Goal: Information Seeking & Learning: Find specific fact

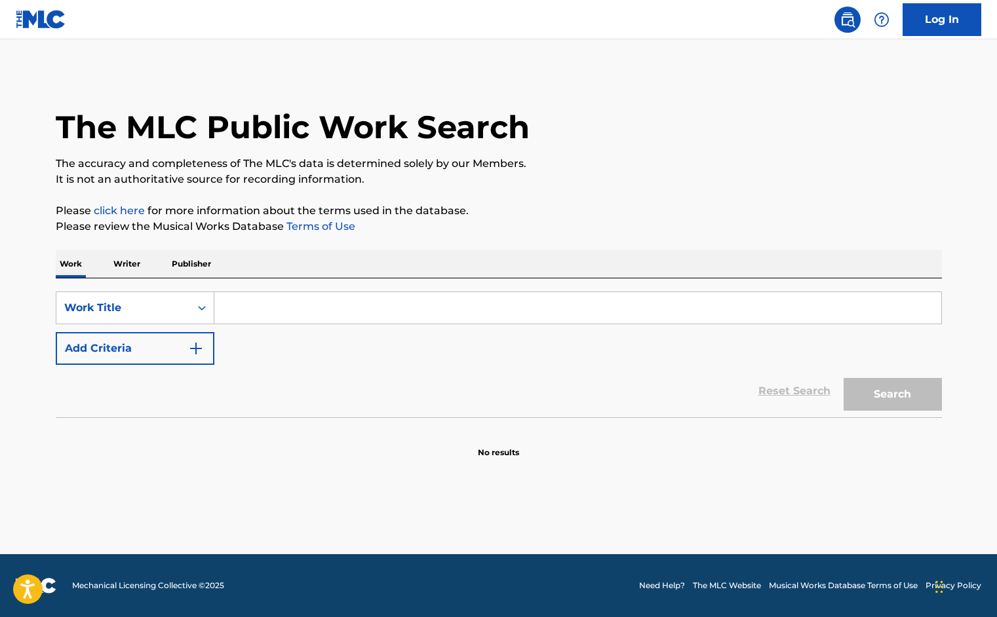
click at [315, 308] on input "Search Form" at bounding box center [577, 307] width 727 height 31
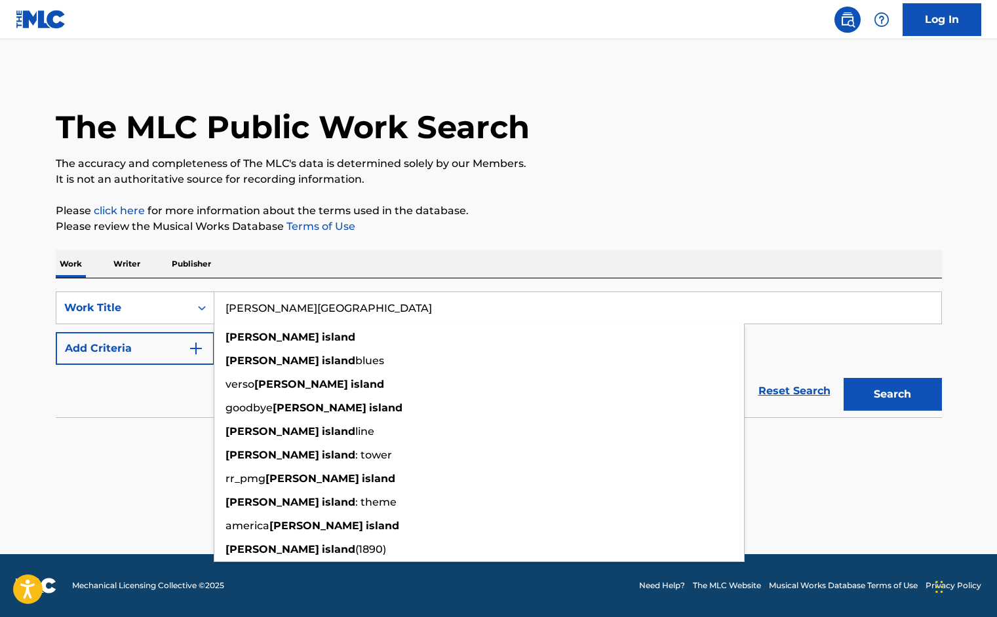
type input "[PERSON_NAME][GEOGRAPHIC_DATA]"
click at [844, 378] on button "Search" at bounding box center [893, 394] width 98 height 33
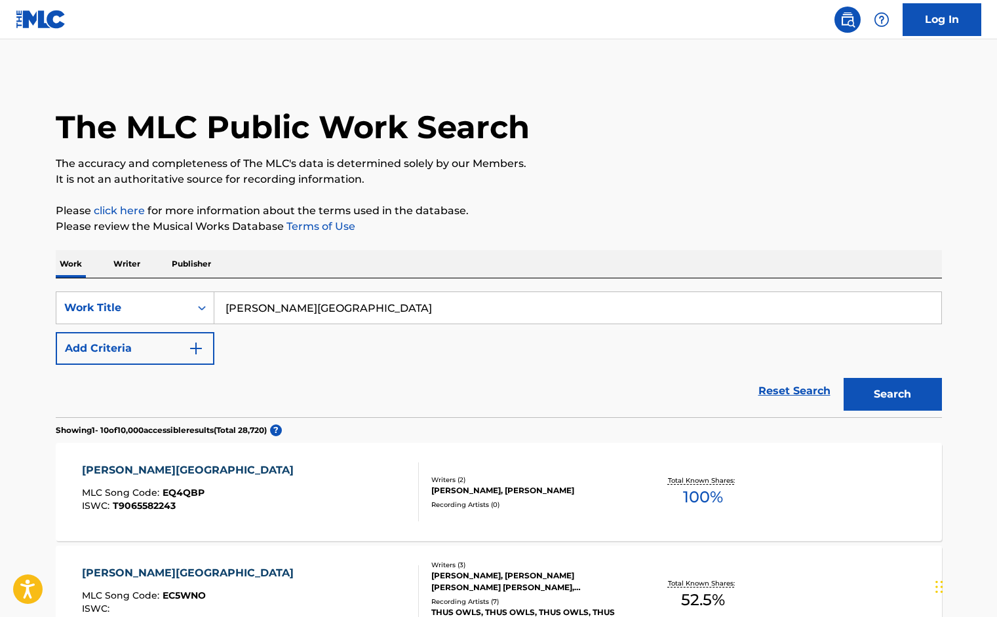
click at [179, 515] on div "[PERSON_NAME] ISLAND MLC Song Code : EQ4QBP ISWC : T9065582243" at bounding box center [191, 492] width 218 height 59
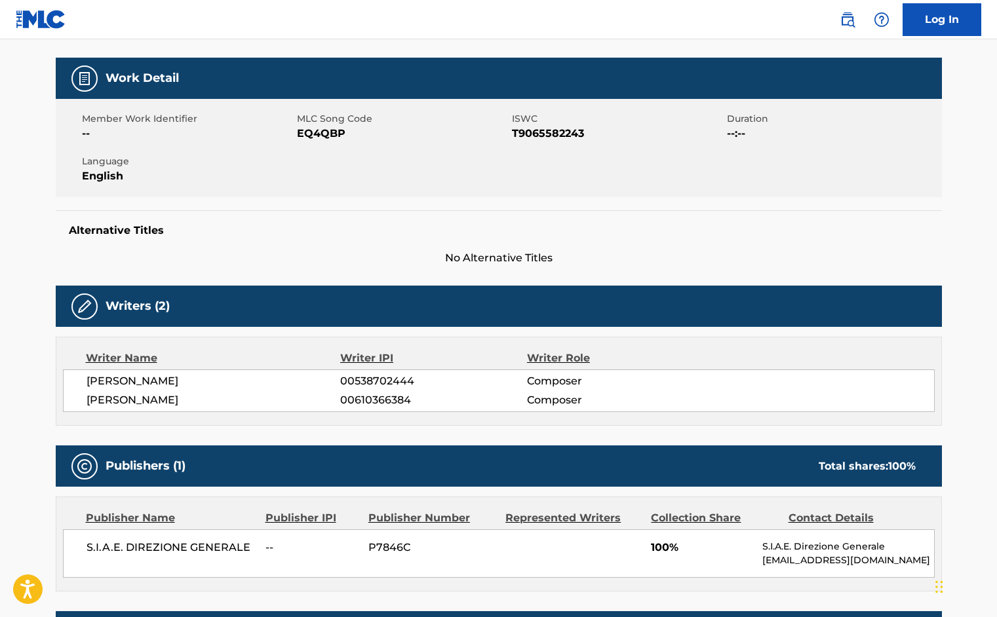
scroll to position [163, 0]
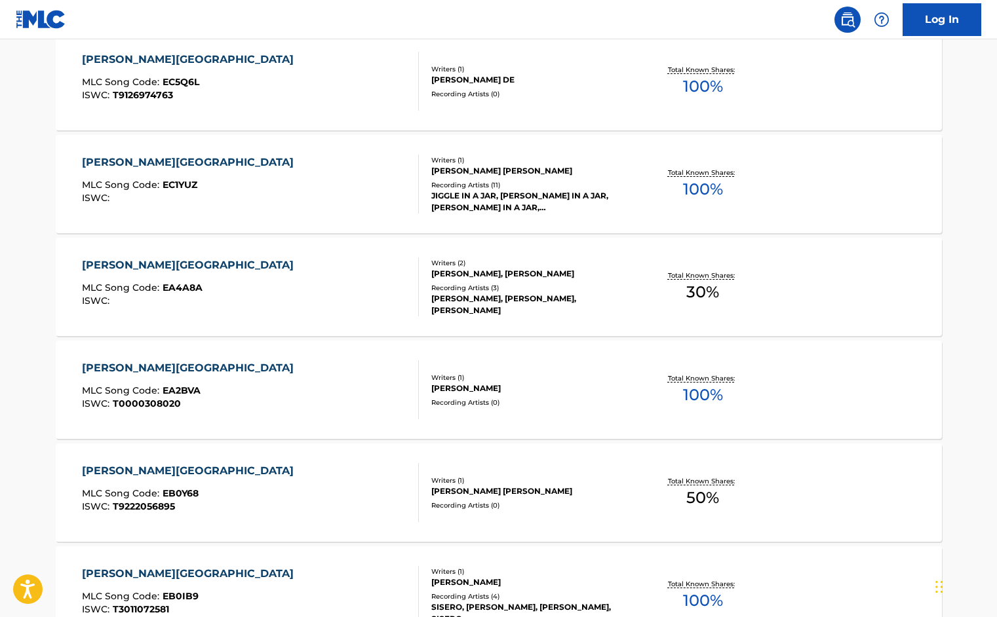
scroll to position [987, 0]
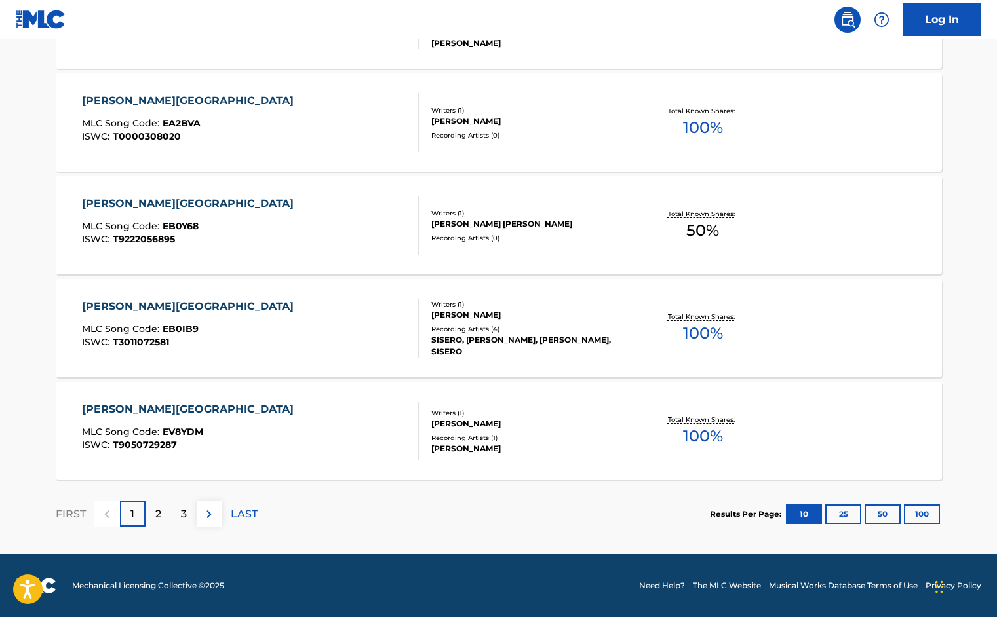
click at [161, 514] on p "2" at bounding box center [158, 515] width 6 height 16
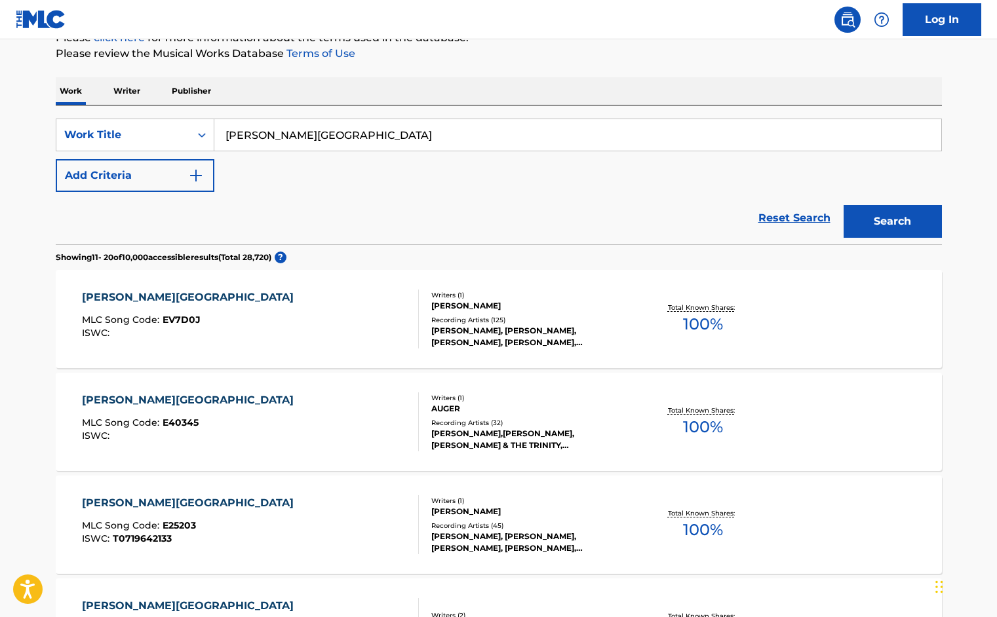
scroll to position [268, 0]
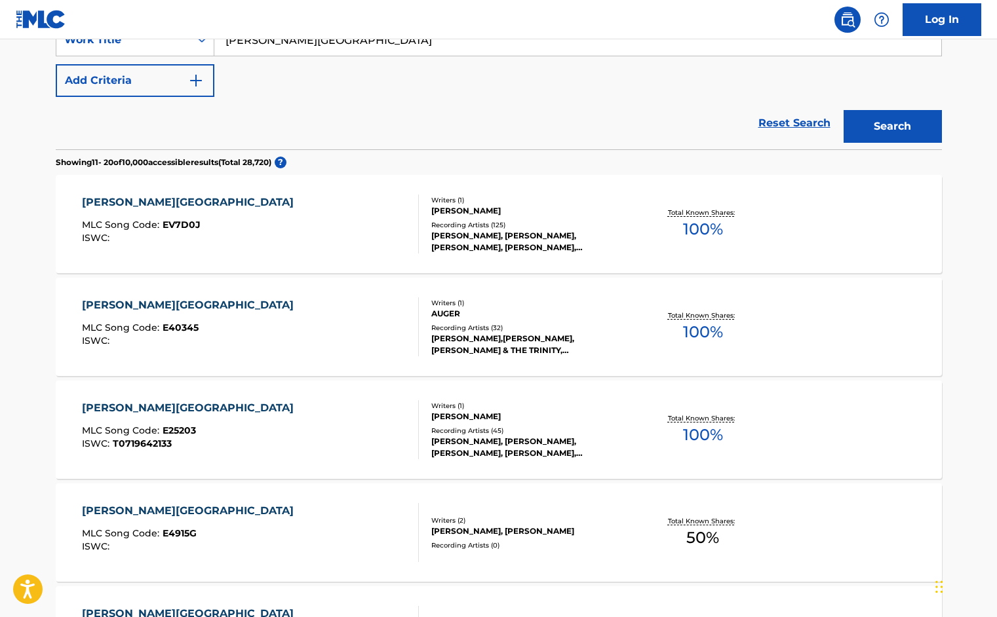
click at [168, 224] on span "EV7D0J" at bounding box center [182, 225] width 38 height 12
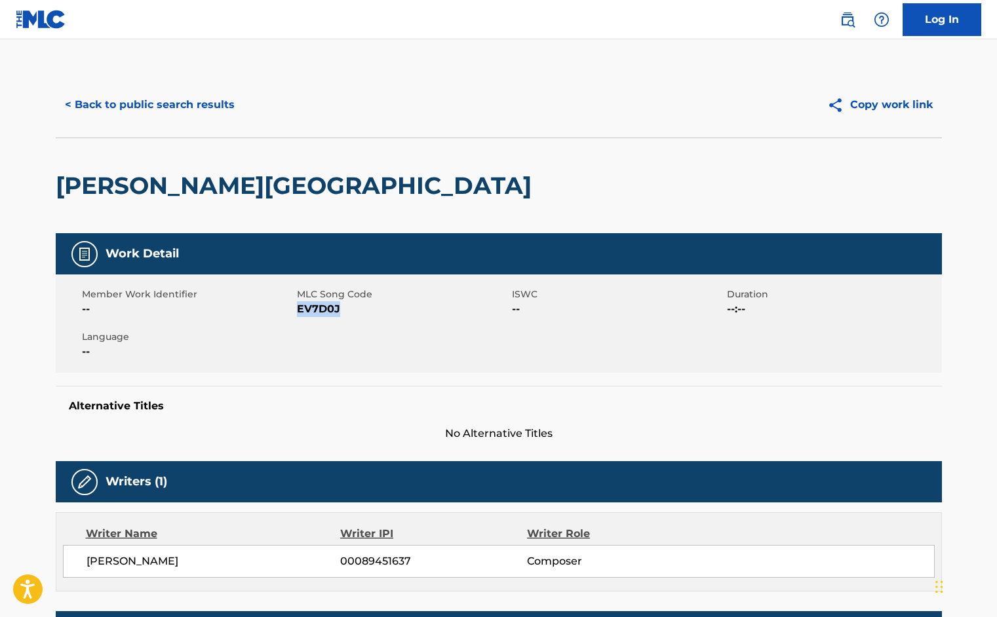
drag, startPoint x: 297, startPoint y: 309, endPoint x: 366, endPoint y: 313, distance: 68.9
click at [366, 313] on span "EV7D0J" at bounding box center [403, 310] width 212 height 16
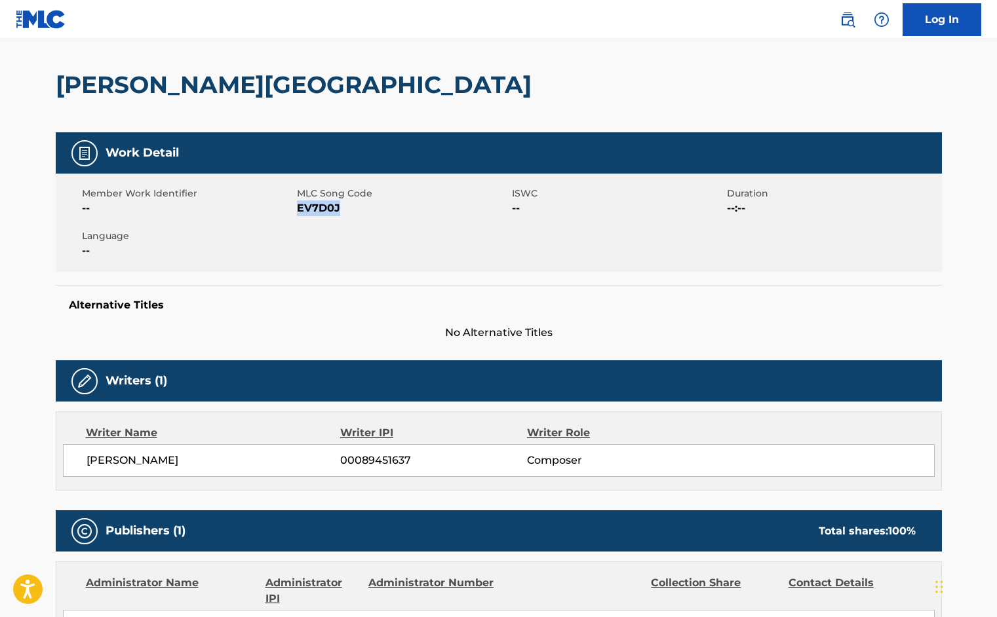
scroll to position [177, 0]
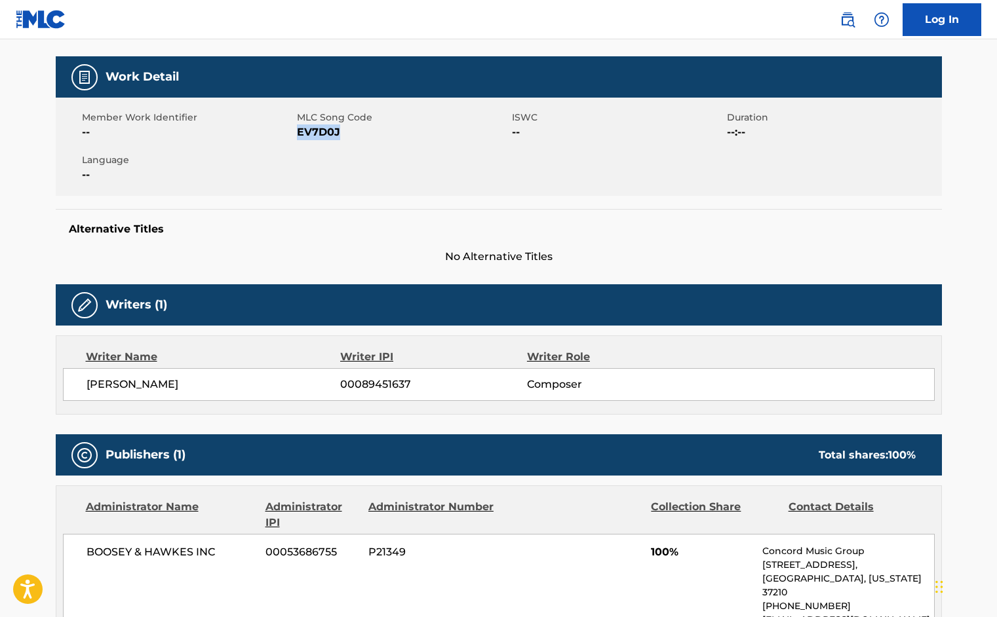
copy span "EV7D0J"
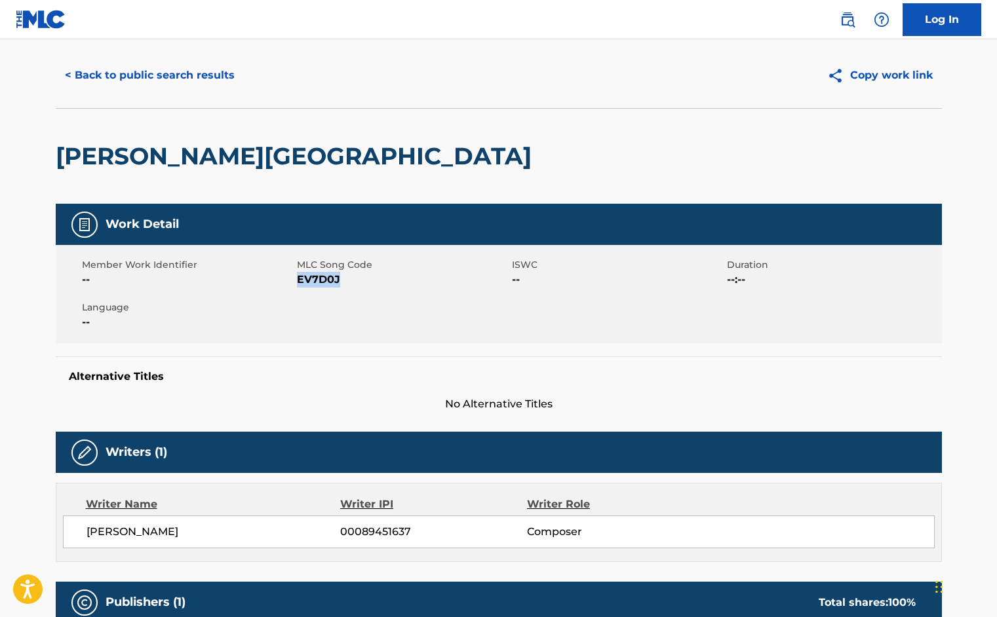
scroll to position [0, 0]
